Goal: Navigation & Orientation: Find specific page/section

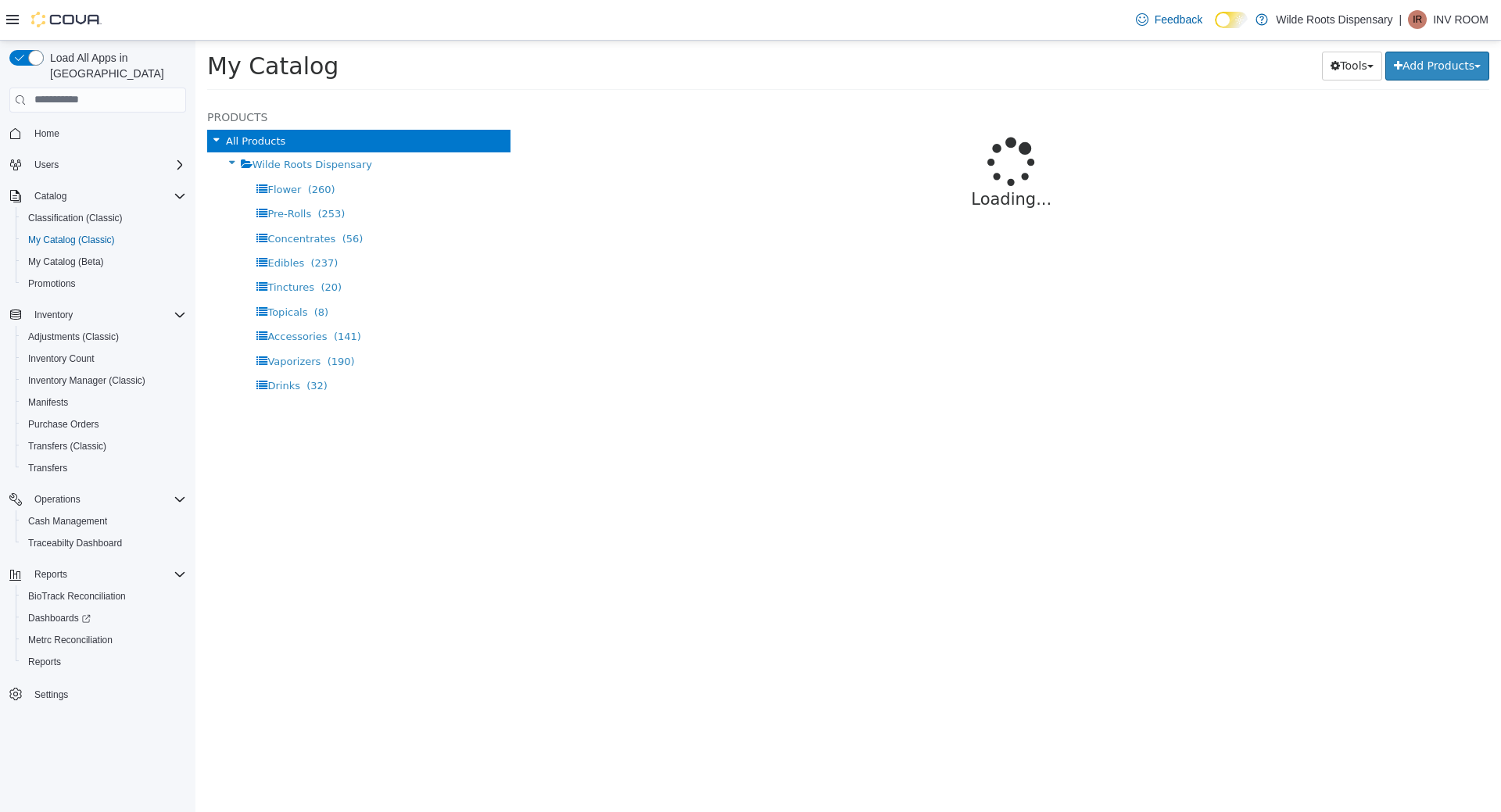
select select "**********"
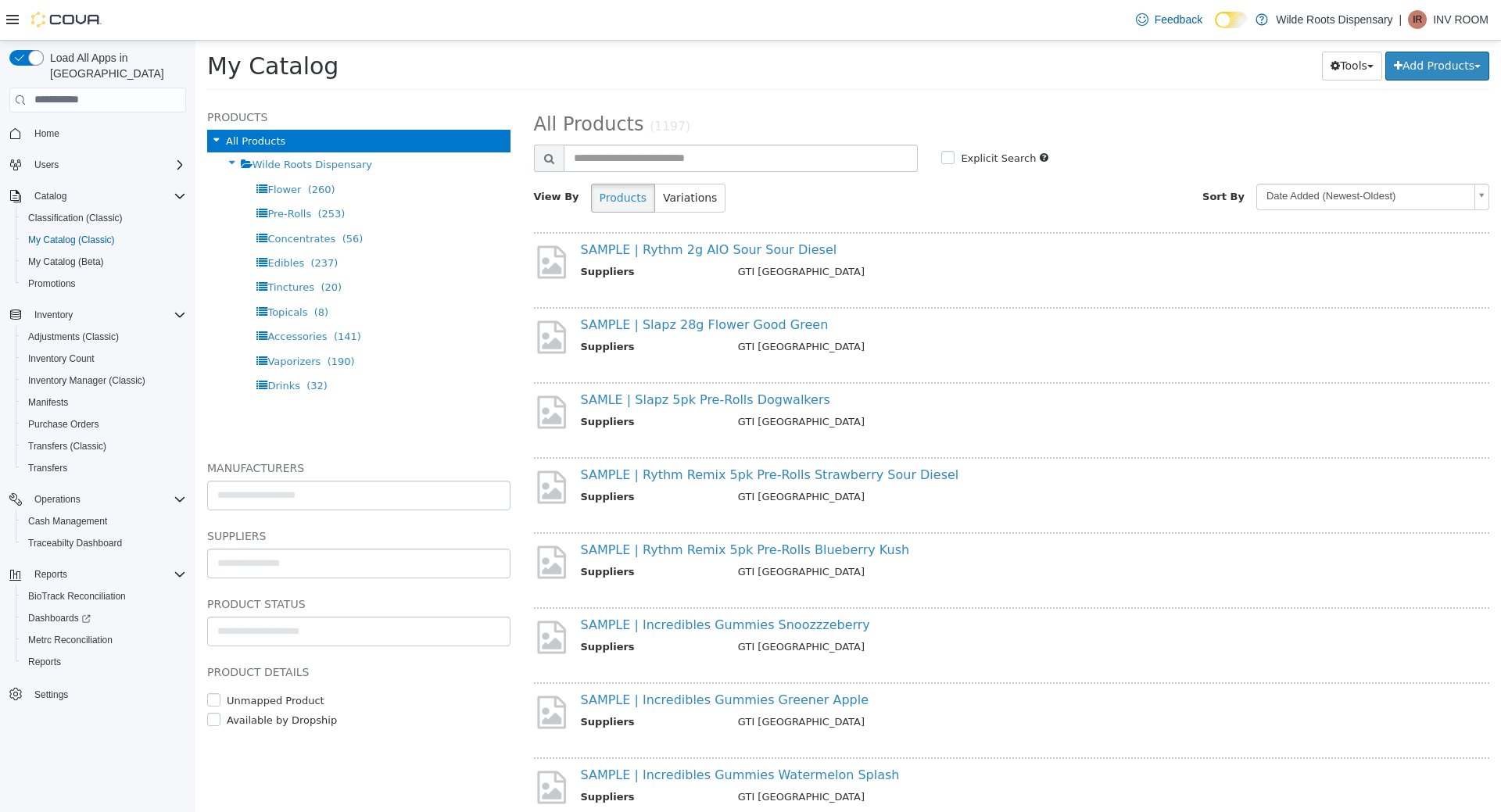
click at [738, 512] on div "SAMPLE | Rythm Remix 5pk Pre-Rolls Strawberry Sour Diesel Suppliers GTI [GEOGRA…" at bounding box center [1012, 495] width 980 height 57
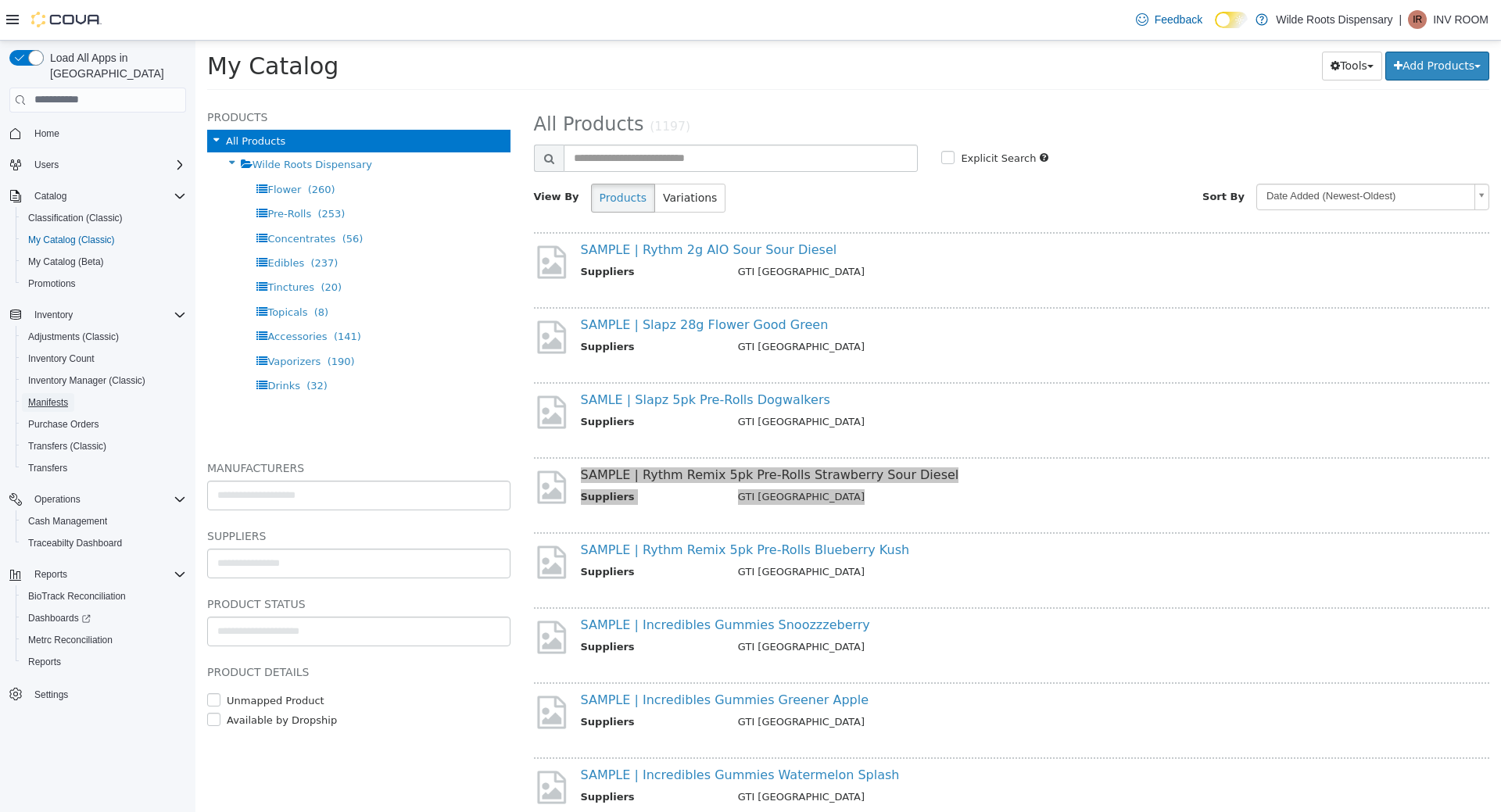
click at [48, 394] on span "Manifests" at bounding box center [48, 402] width 39 height 19
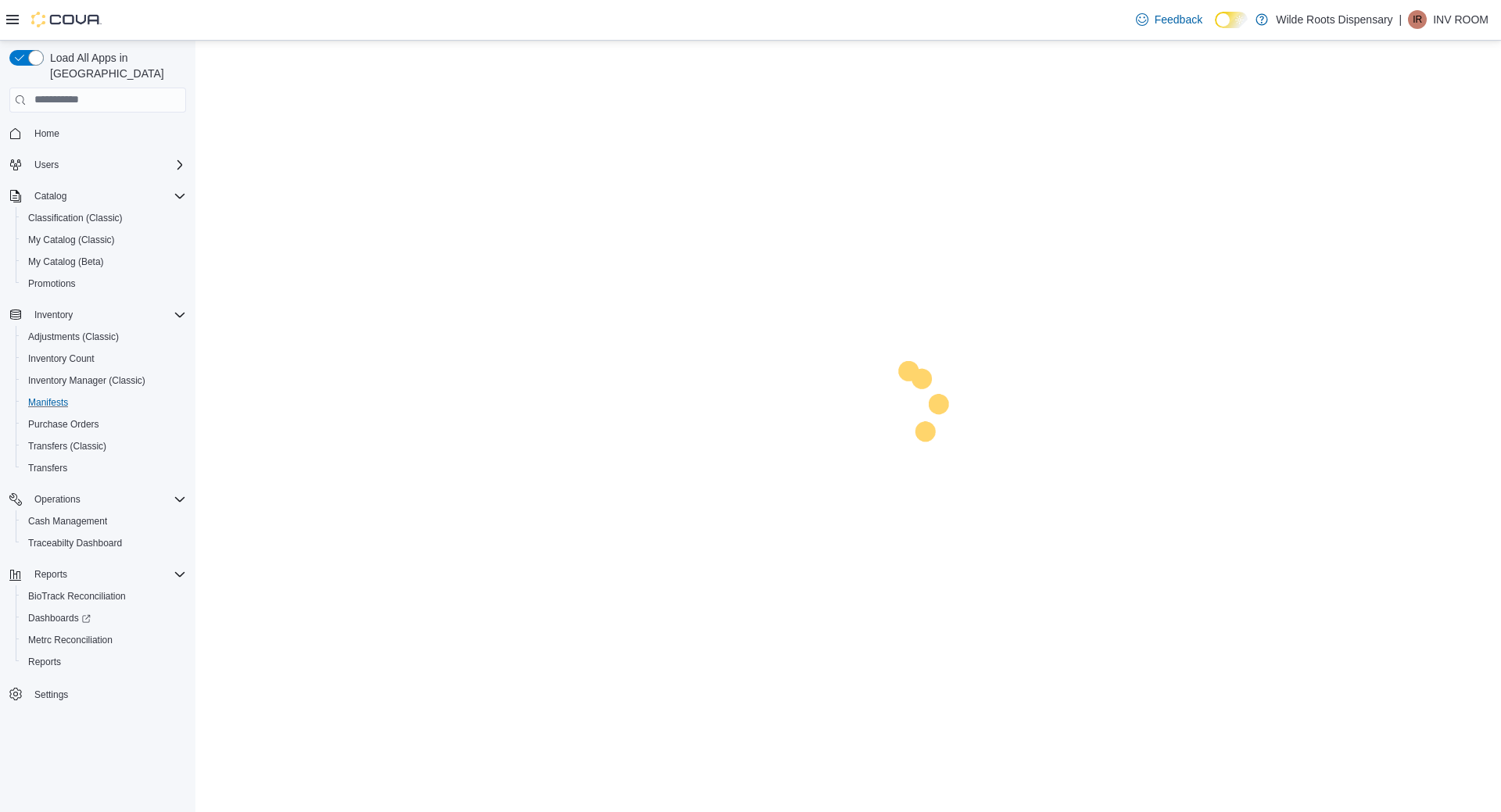
click at [51, 398] on button "Manifests" at bounding box center [104, 403] width 177 height 22
click at [52, 415] on span "Purchase Orders" at bounding box center [63, 424] width 71 height 19
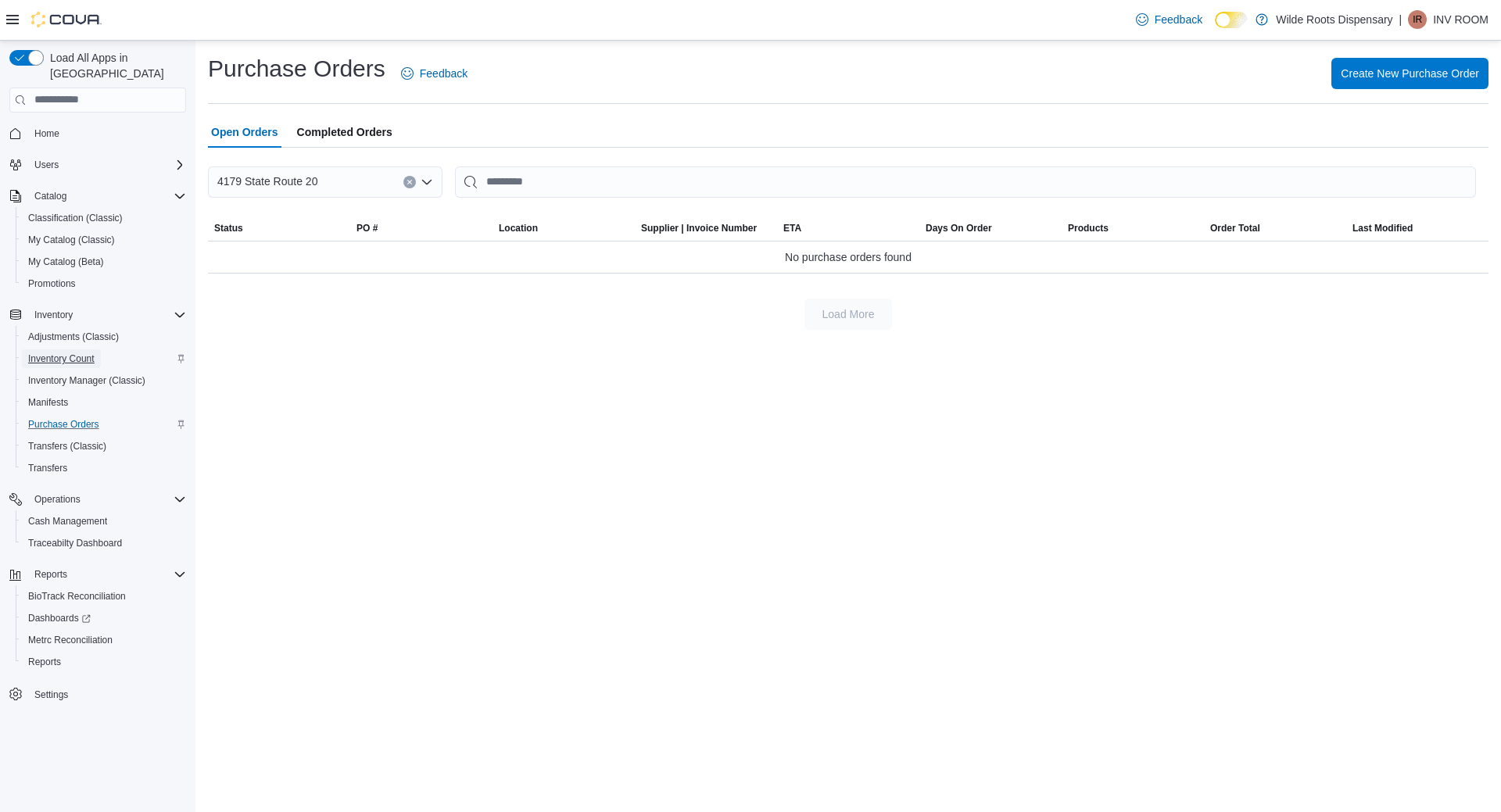
click at [69, 352] on span "Inventory Count" at bounding box center [61, 358] width 66 height 13
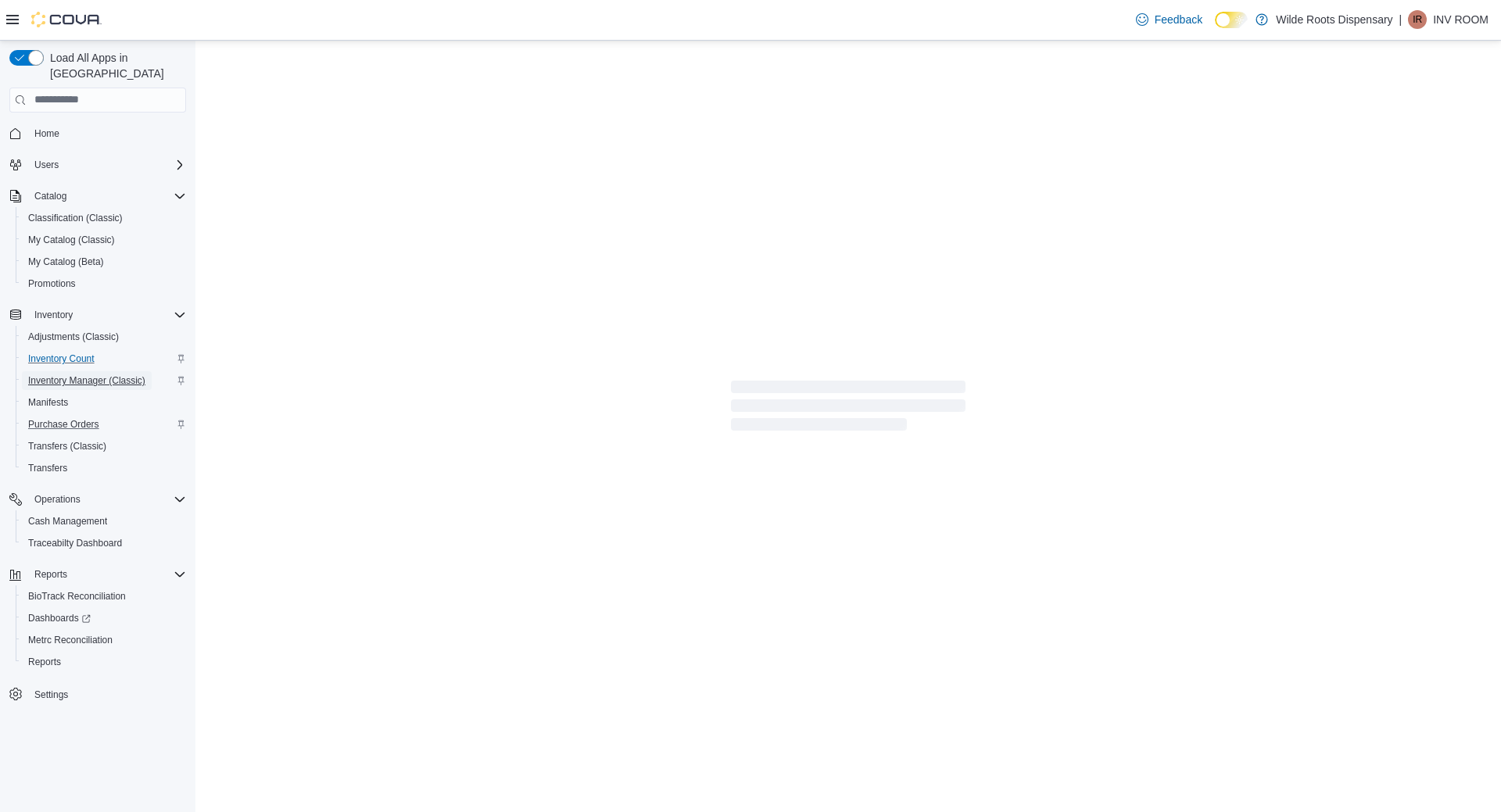
click at [70, 374] on span "Inventory Manager (Classic)" at bounding box center [87, 380] width 118 height 13
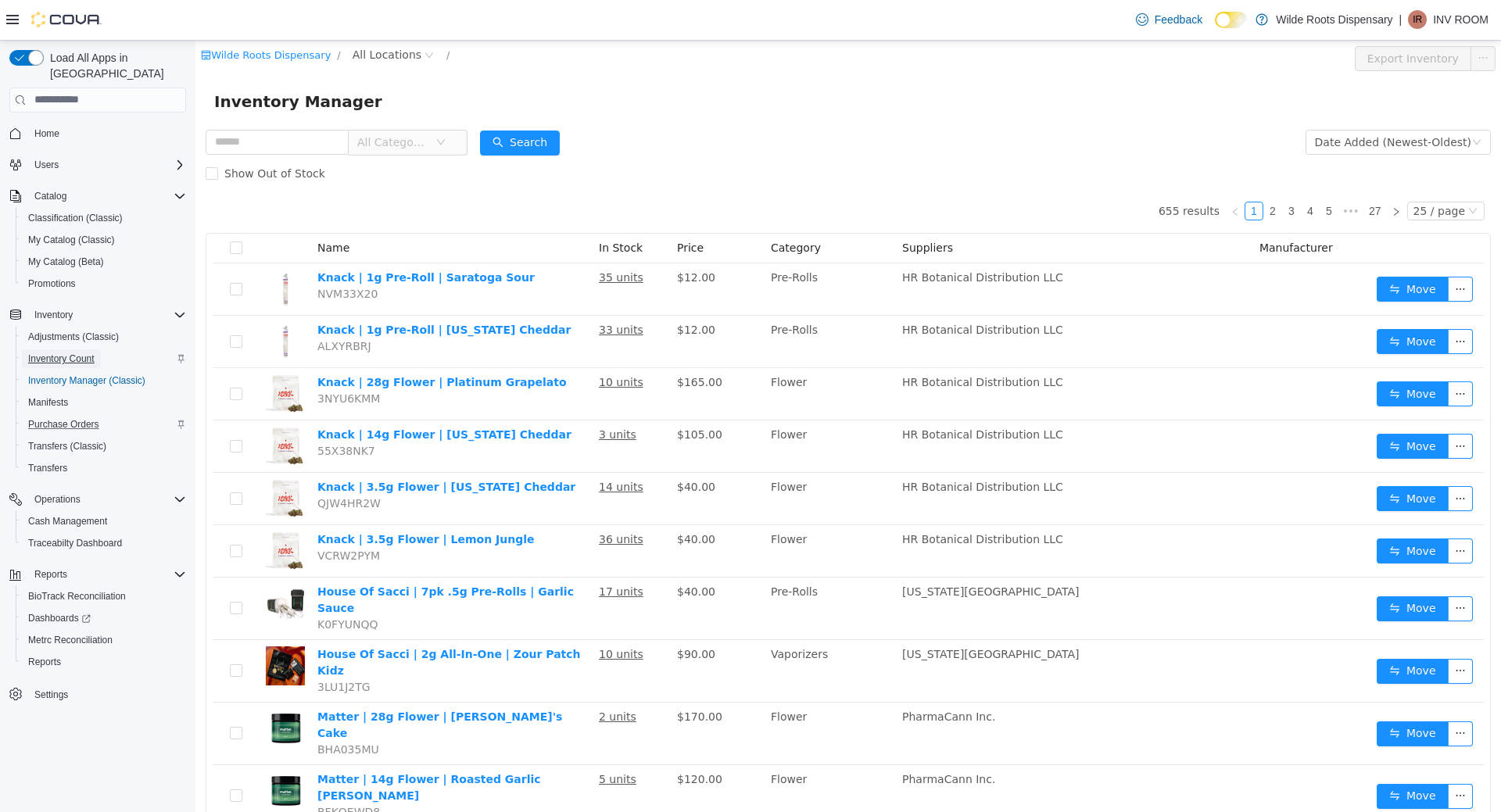
click at [23, 349] on link "Inventory Count" at bounding box center [62, 358] width 79 height 19
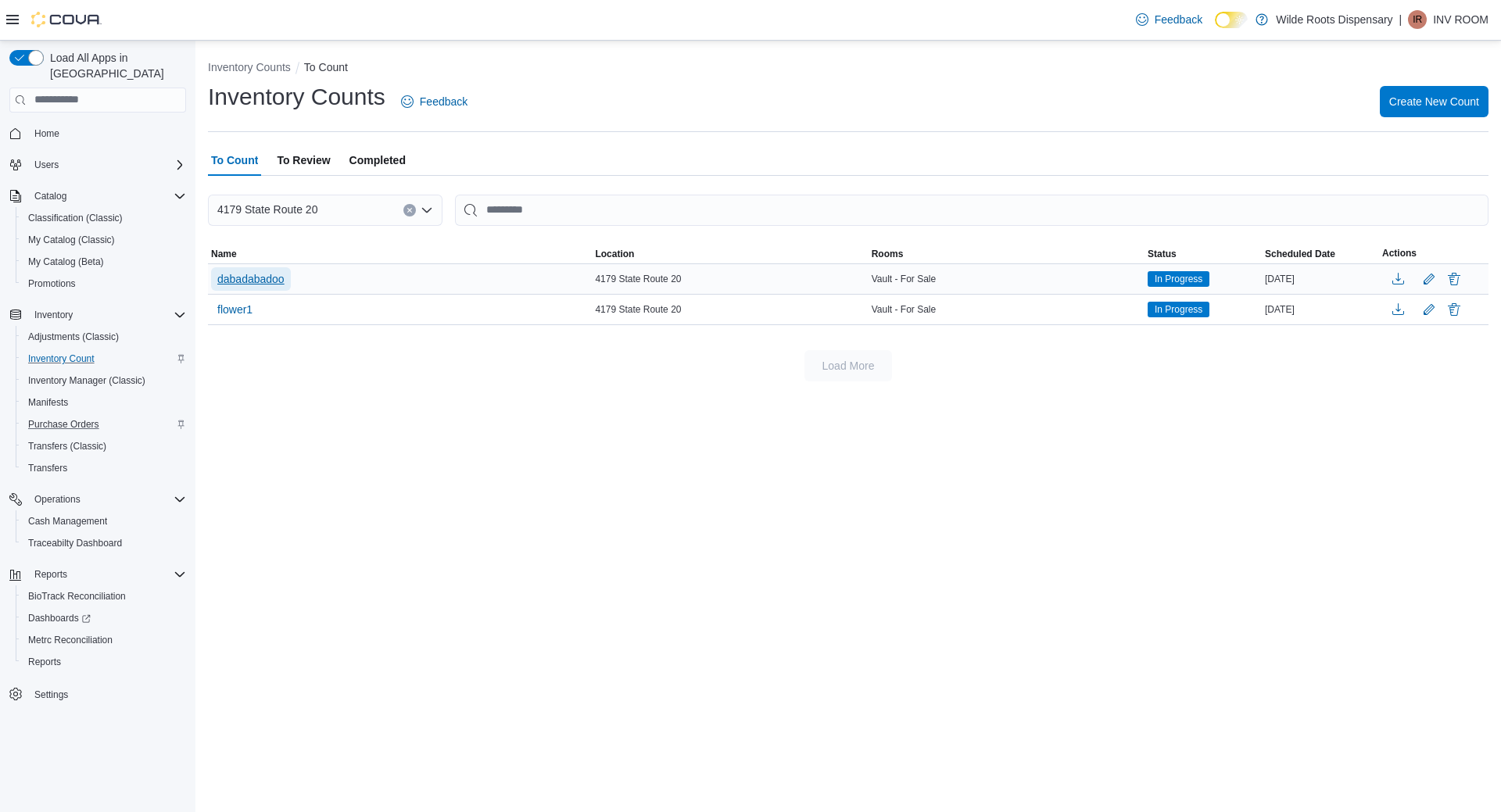
click at [249, 282] on span "dabadabadoo" at bounding box center [250, 279] width 67 height 15
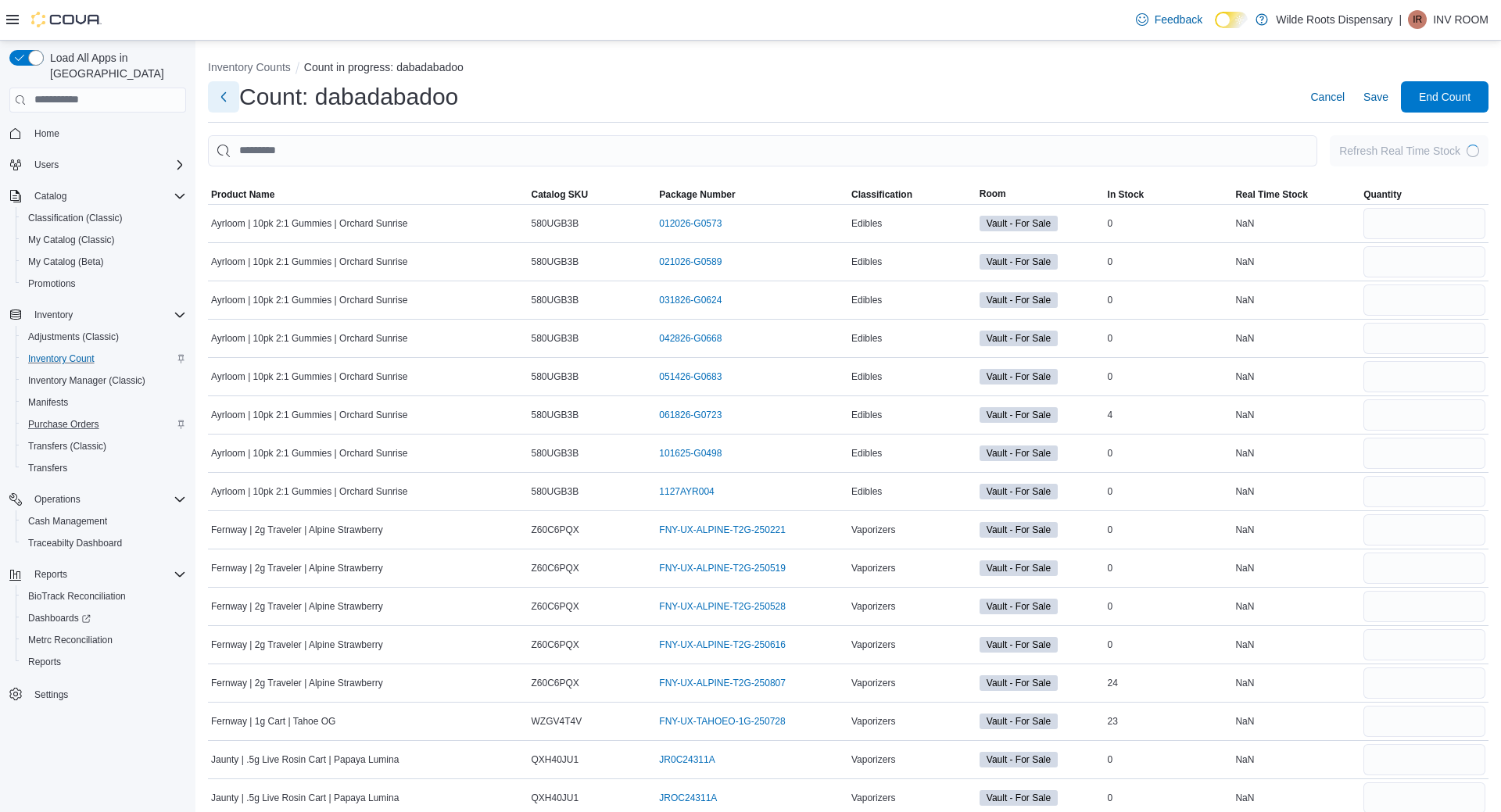
click at [222, 98] on button "Next" at bounding box center [223, 97] width 31 height 31
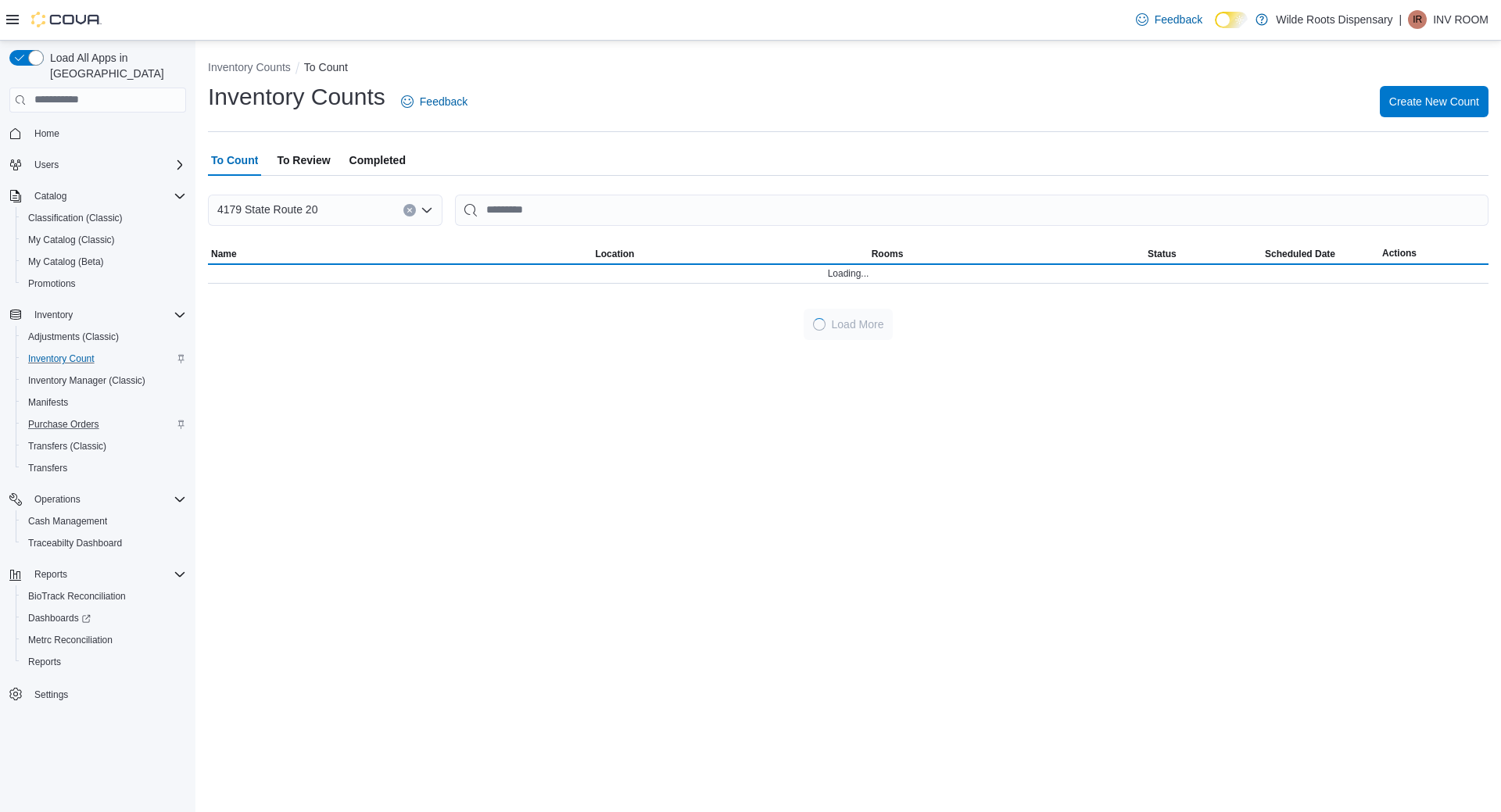
click at [81, 123] on span "Home" at bounding box center [107, 133] width 158 height 20
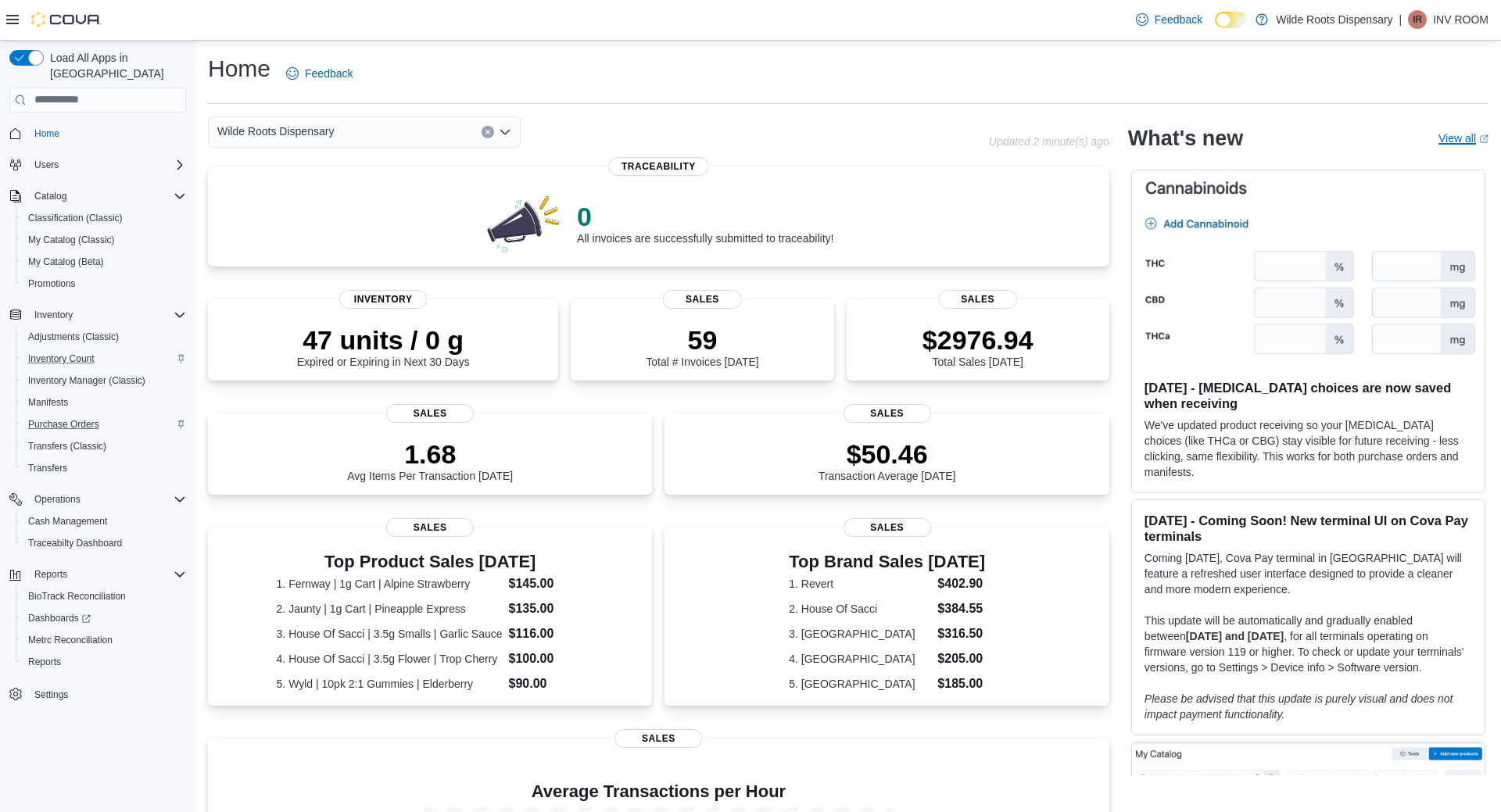
click at [1456, 143] on link "View all (opens in a new tab or window)" at bounding box center [1463, 138] width 50 height 13
